Goal: Transaction & Acquisition: Subscribe to service/newsletter

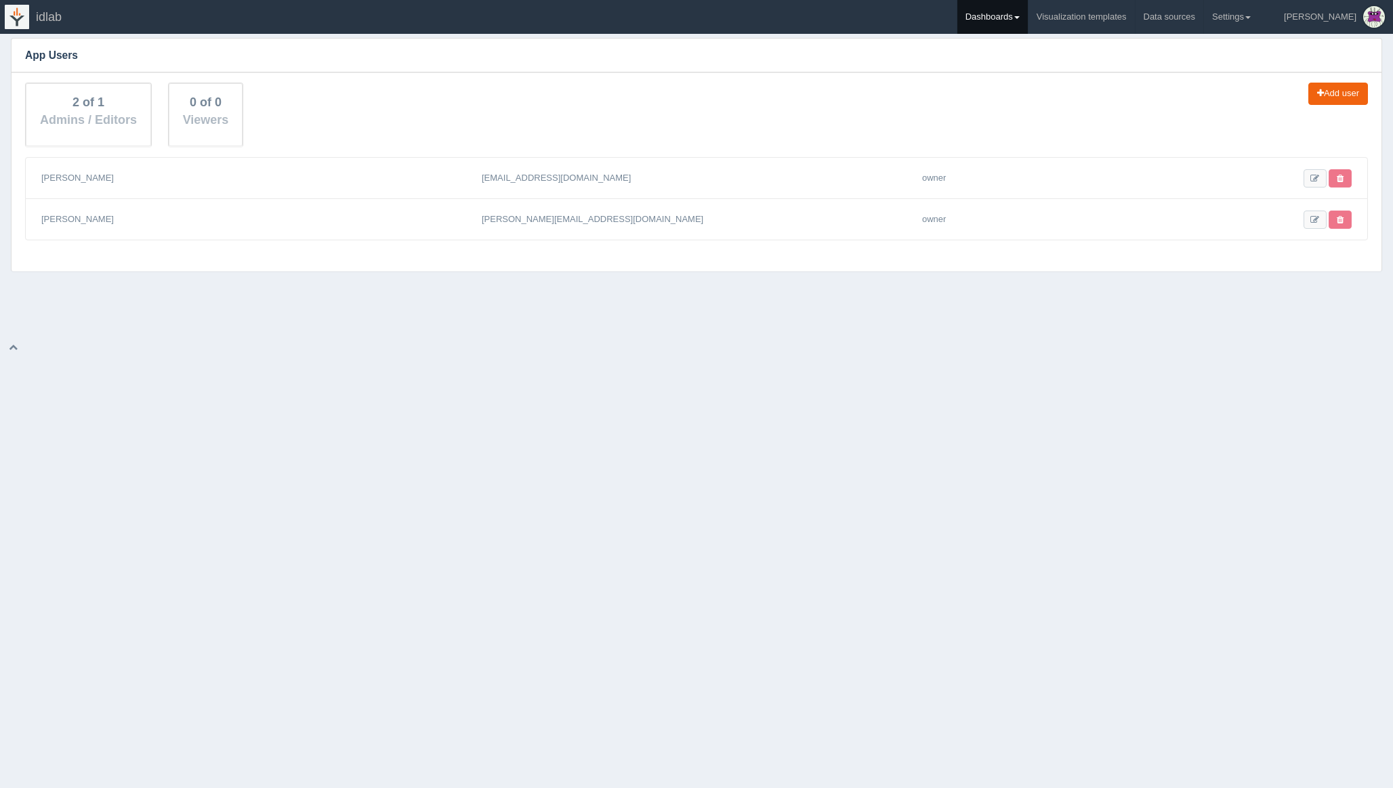
click at [1028, 12] on link "Dashboards" at bounding box center [992, 17] width 70 height 34
click at [1025, 89] on link "Greentime" at bounding box center [1048, 90] width 183 height 26
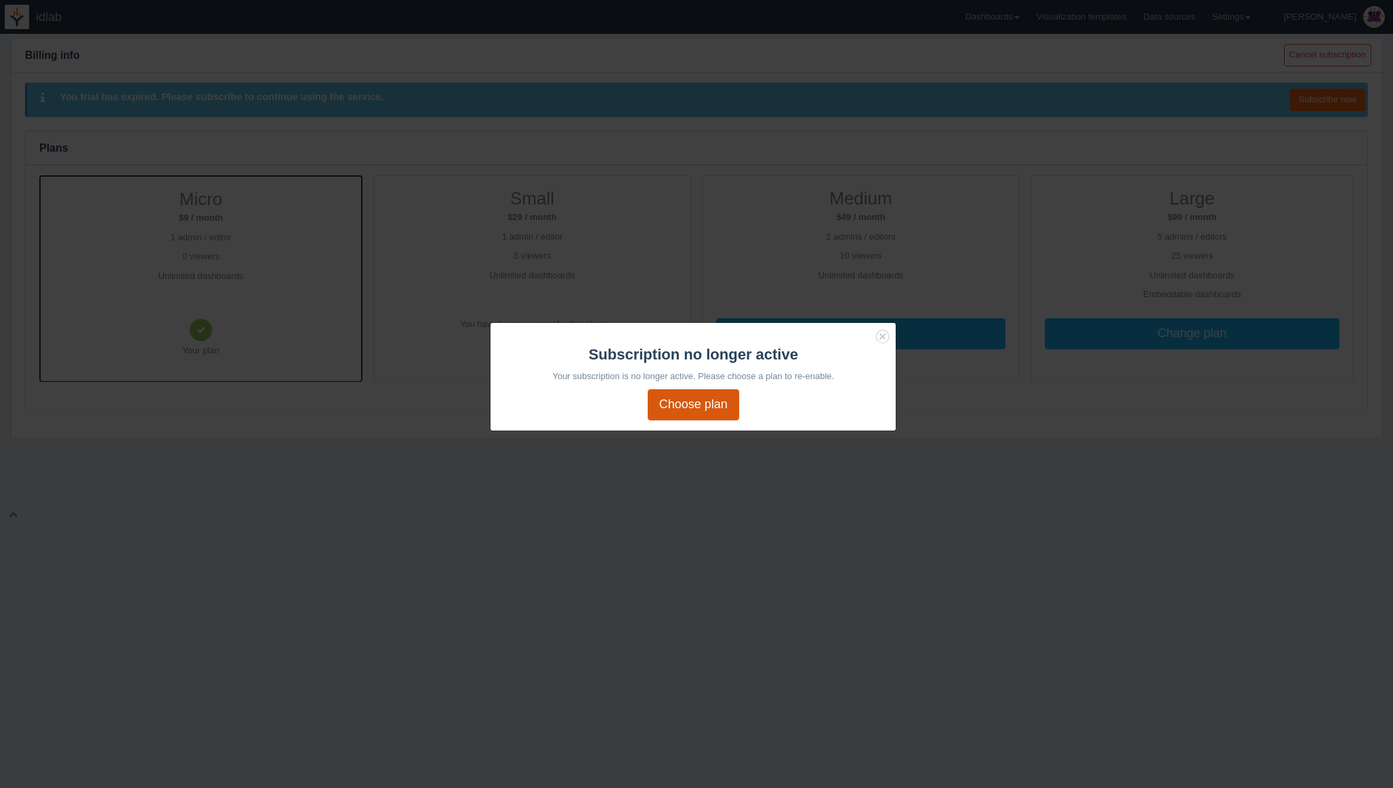
click at [704, 403] on link "Choose plan" at bounding box center [693, 404] width 91 height 31
click at [883, 337] on icon "Close" at bounding box center [882, 336] width 19 height 19
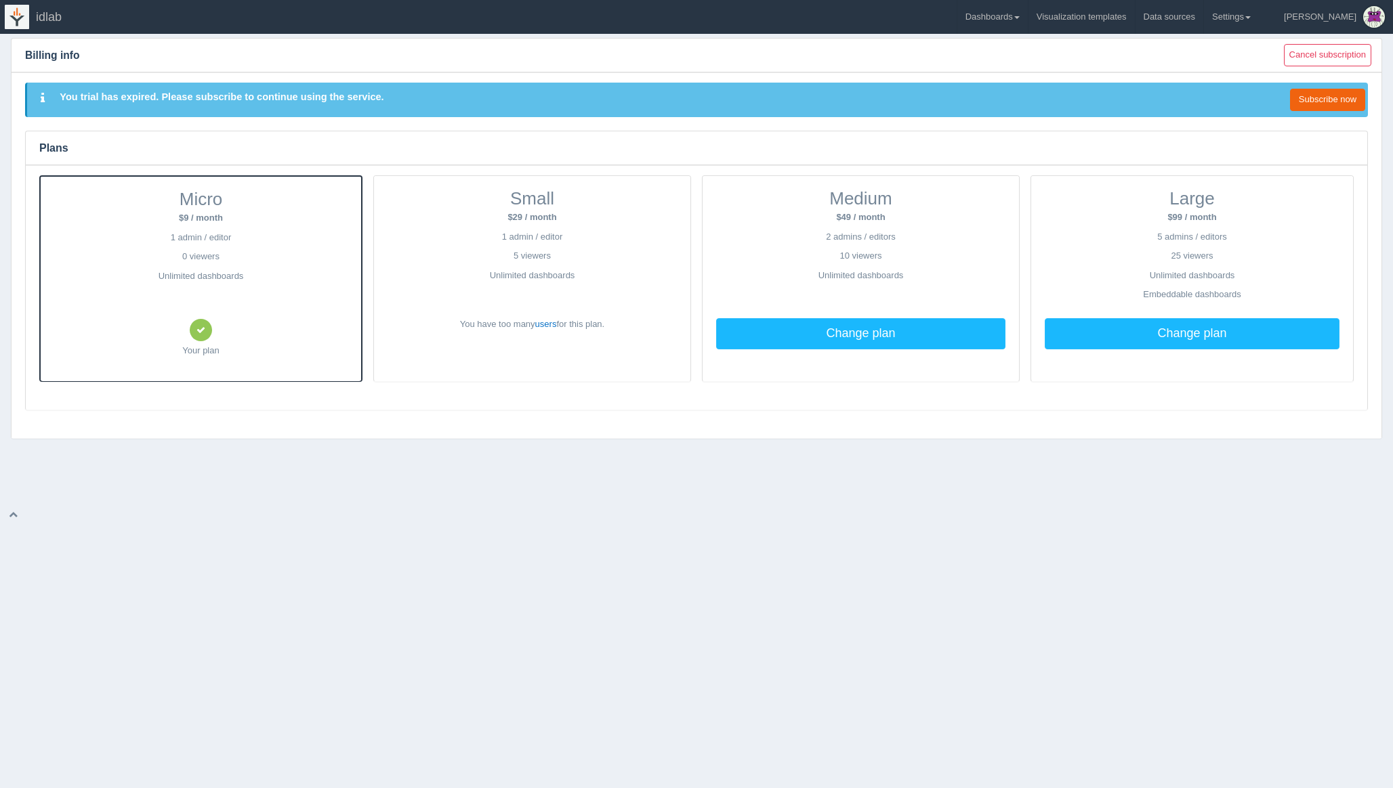
click at [219, 274] on p "Unlimited dashboards" at bounding box center [200, 276] width 293 height 13
drag, startPoint x: 219, startPoint y: 274, endPoint x: 185, endPoint y: 215, distance: 68.6
click at [184, 215] on div "Micro $9 / month 1 admin / editor 0 viewers Unlimited dashboards Your plan" at bounding box center [201, 279] width 320 height 205
click at [186, 203] on span "Micro" at bounding box center [200, 199] width 43 height 20
drag, startPoint x: 186, startPoint y: 203, endPoint x: 244, endPoint y: 312, distance: 123.6
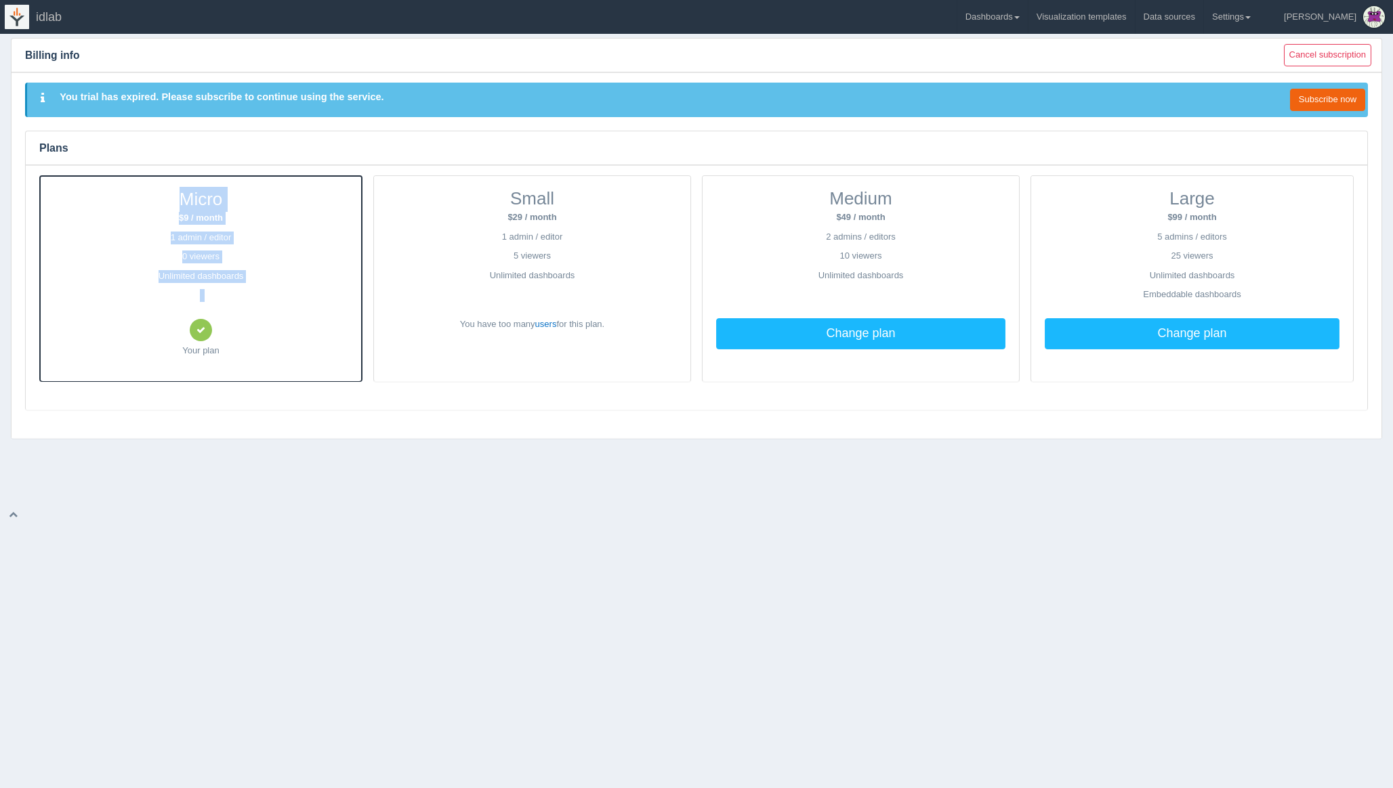
click at [243, 312] on div "Micro $9 / month 1 admin / editor 0 viewers Unlimited dashboards Your plan" at bounding box center [201, 279] width 320 height 205
click at [244, 312] on div "Micro $9 / month 1 admin / editor 0 viewers Unlimited dashboards Your plan" at bounding box center [201, 279] width 320 height 205
click at [1259, 15] on link "Settings" at bounding box center [1231, 17] width 55 height 34
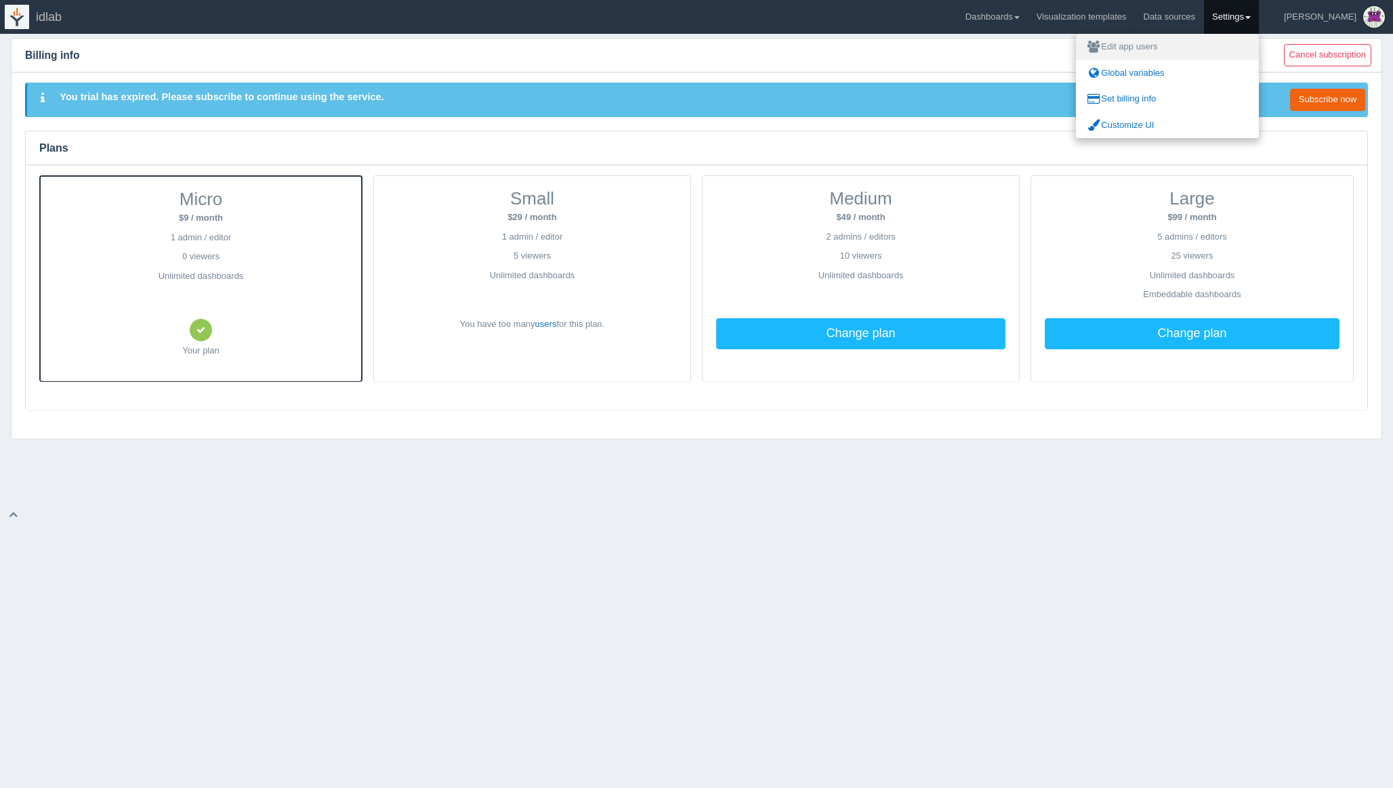
click at [1188, 46] on link "Edit app users" at bounding box center [1167, 47] width 183 height 26
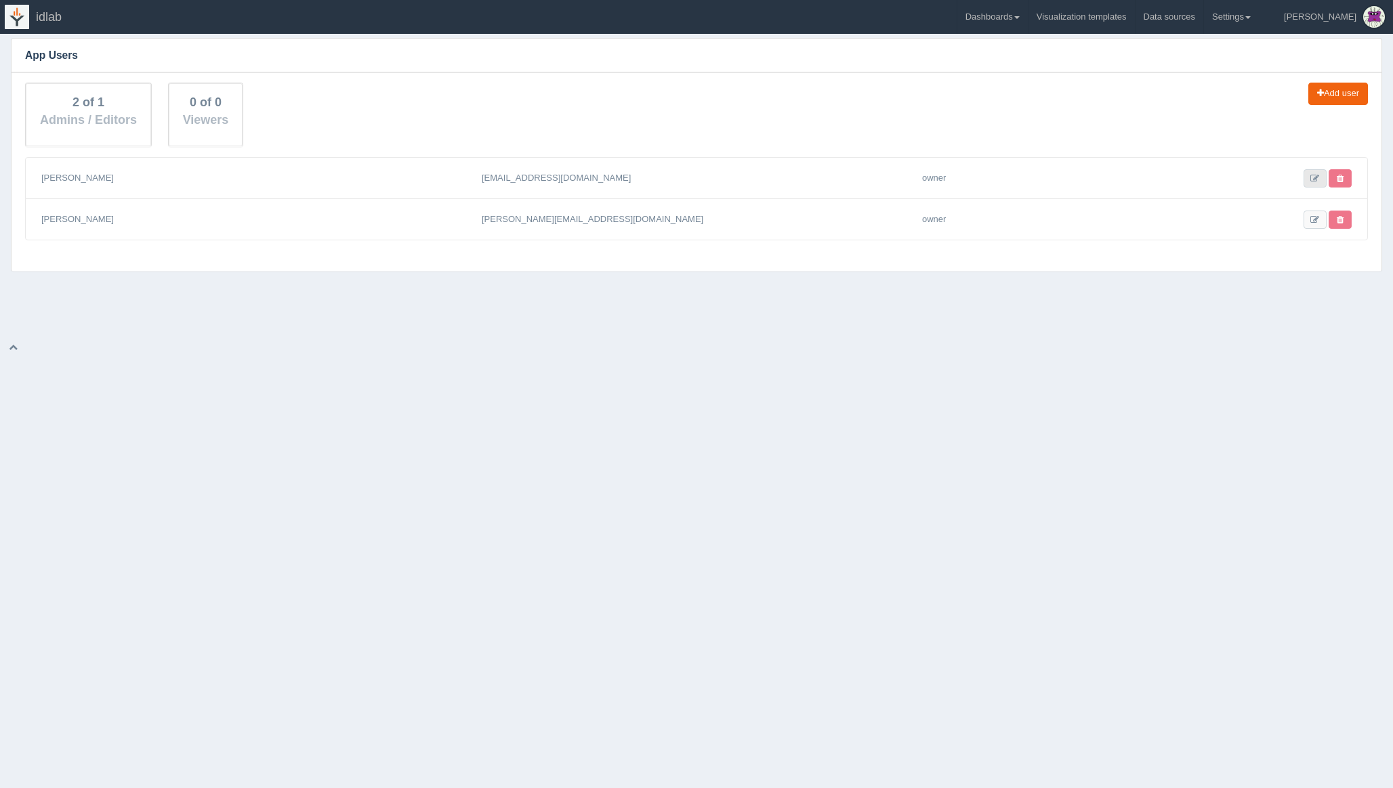
click at [1317, 182] on link at bounding box center [1314, 178] width 23 height 18
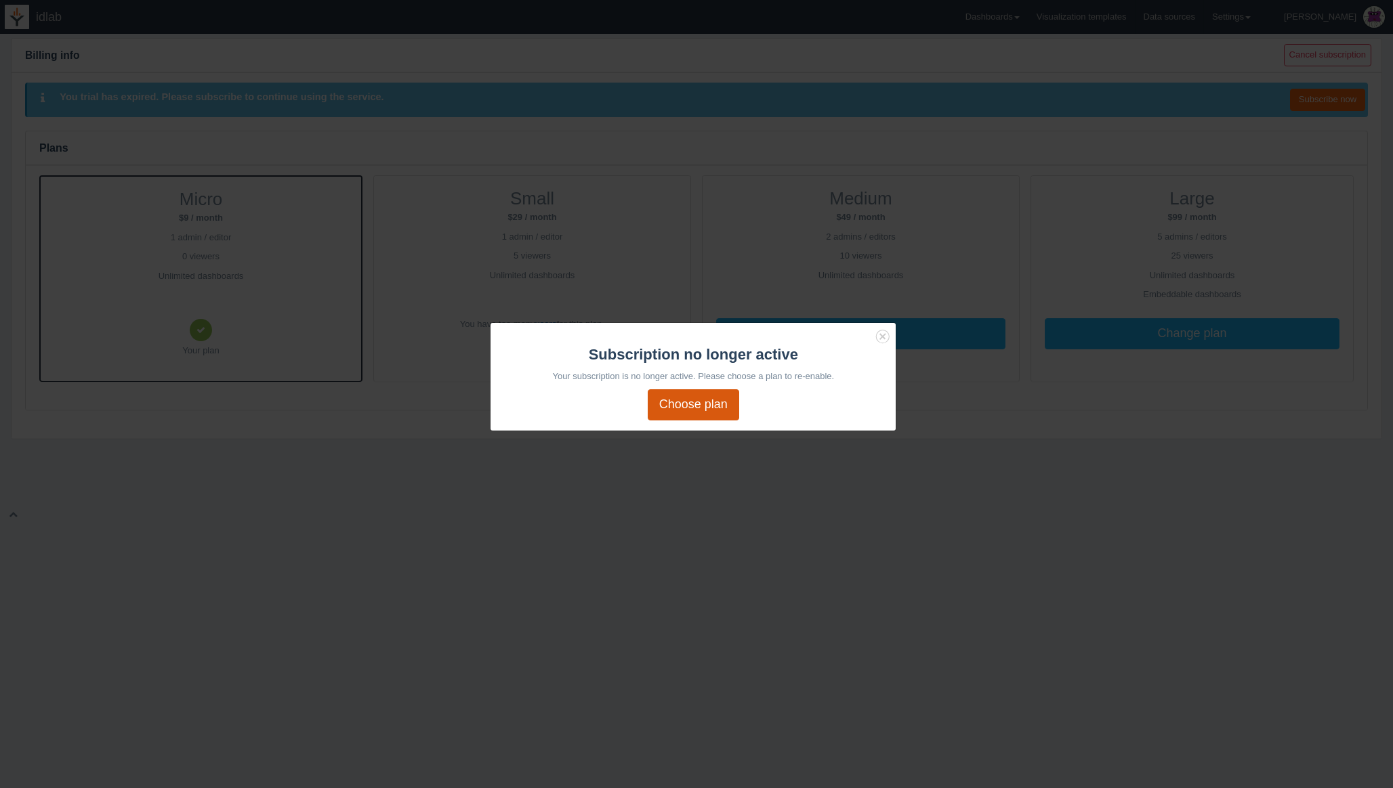
click at [682, 401] on link "Choose plan" at bounding box center [693, 404] width 91 height 31
